Goal: Contribute content: Add original content to the website for others to see

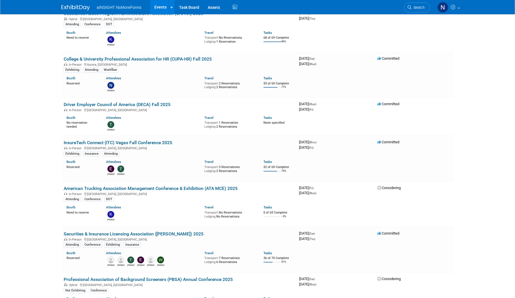
scroll to position [284, 0]
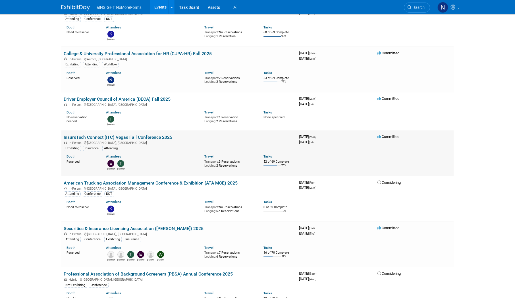
click at [111, 21] on link "InsureTech Connect (ITC) Vegas Fall Conference 2025" at bounding box center [118, 136] width 109 height 5
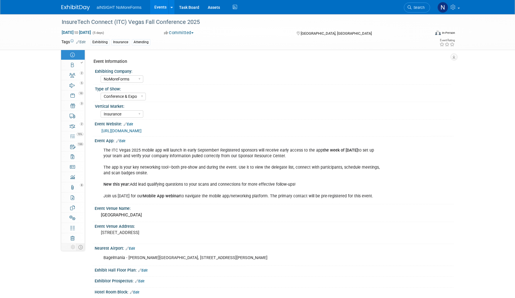
select select "NoMoreForms"
select select "Conference & Expo"
select select "Insurance"
select select "Full Access"
click at [71, 65] on icon at bounding box center [72, 65] width 3 height 5
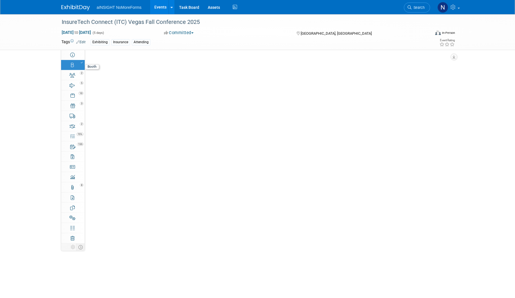
select select "NoMoreForms"
select select "AE Enterprise Insurance"
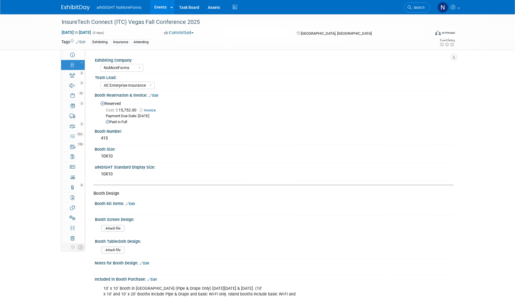
click at [163, 7] on link "Events" at bounding box center [160, 7] width 21 height 14
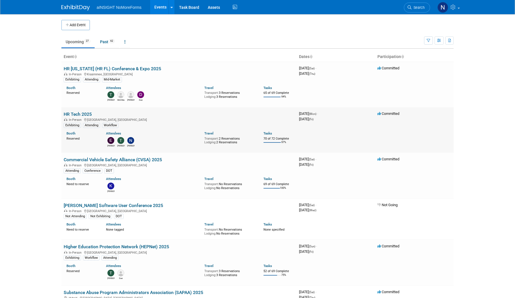
click at [73, 113] on link "HR Tech 2025" at bounding box center [78, 113] width 28 height 5
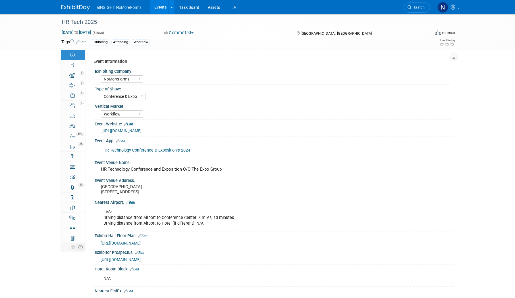
select select "NoMoreForms"
select select "Conference & Expo"
select select "Workflow"
click at [74, 186] on div "13" at bounding box center [74, 185] width 19 height 4
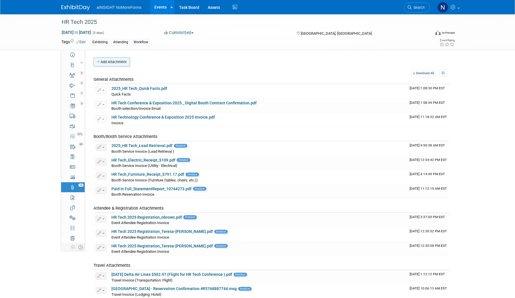
click at [119, 62] on button "Add Attachment" at bounding box center [112, 61] width 36 height 9
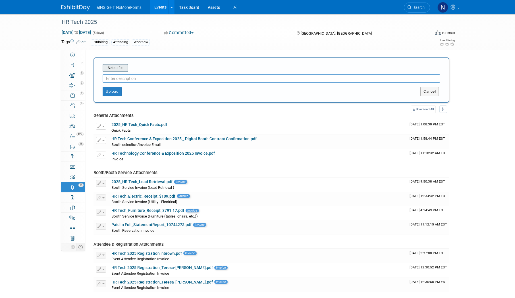
click at [118, 66] on input "file" at bounding box center [94, 68] width 68 height 7
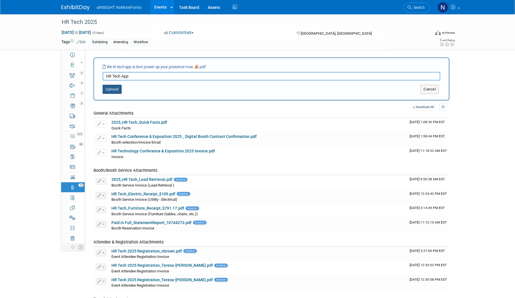
type input "HR Tech App"
click at [115, 91] on button "Upload" at bounding box center [112, 89] width 19 height 9
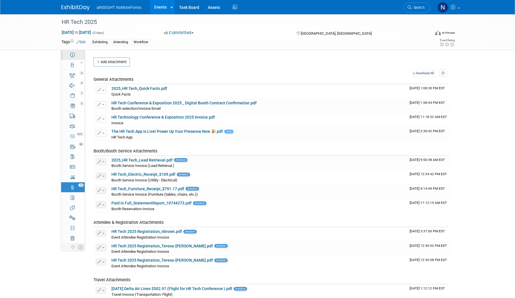
click at [71, 54] on icon at bounding box center [72, 55] width 5 height 5
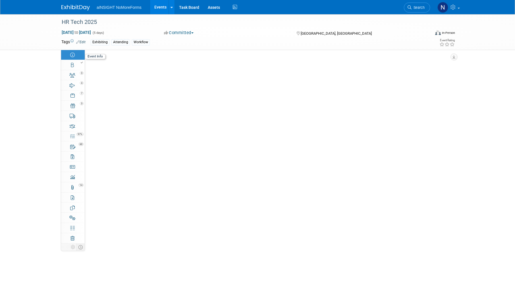
select select "NoMoreForms"
select select "Conference & Expo"
select select "Workflow"
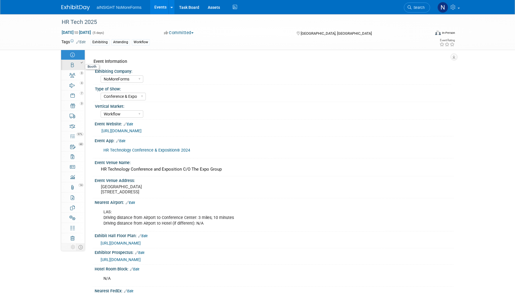
click at [78, 63] on div at bounding box center [74, 63] width 19 height 4
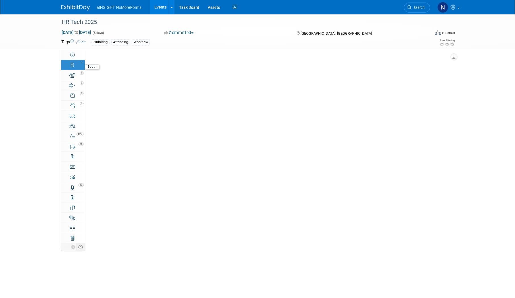
select select "NoMoreForms"
select select "AE Enterprise Workflow"
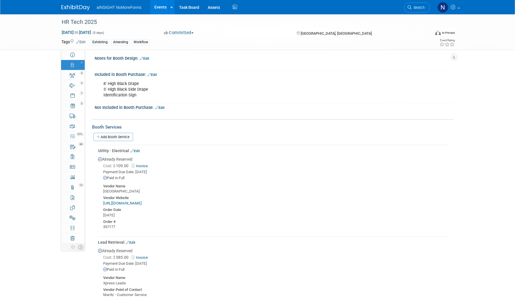
scroll to position [341, 0]
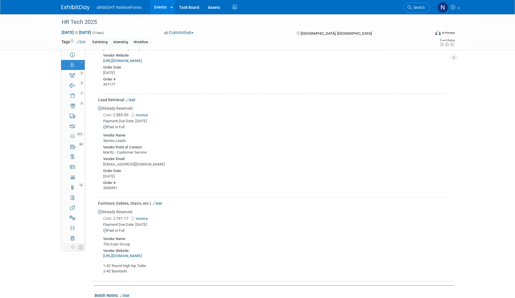
click at [132, 100] on link "Edit" at bounding box center [130, 100] width 9 height 4
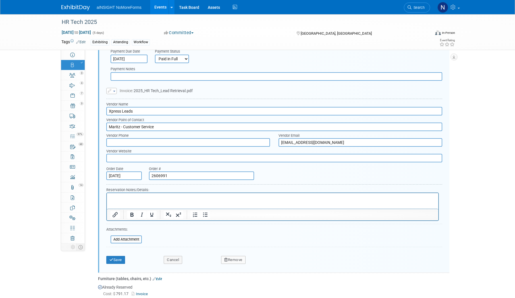
scroll to position [512, 0]
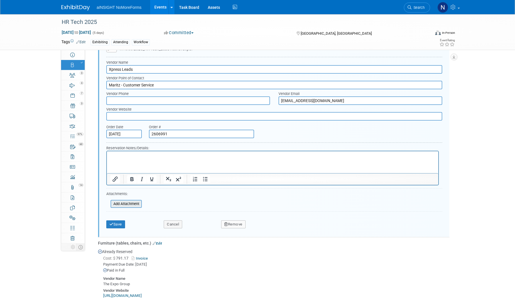
click at [124, 206] on input "file" at bounding box center [108, 203] width 68 height 7
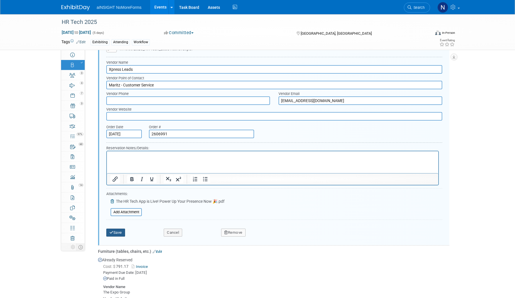
click at [114, 234] on button "Save" at bounding box center [115, 233] width 19 height 8
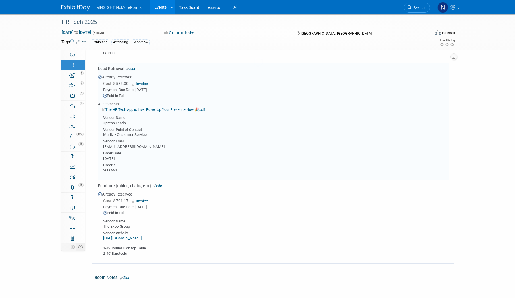
scroll to position [370, 0]
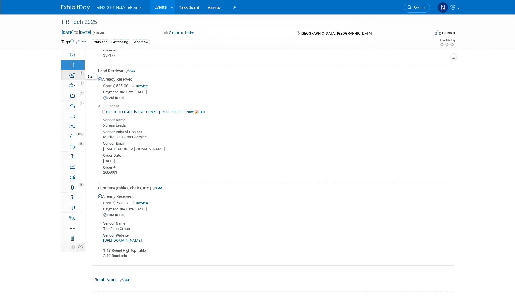
click at [70, 76] on icon at bounding box center [72, 75] width 6 height 5
